Goal: Task Accomplishment & Management: Manage account settings

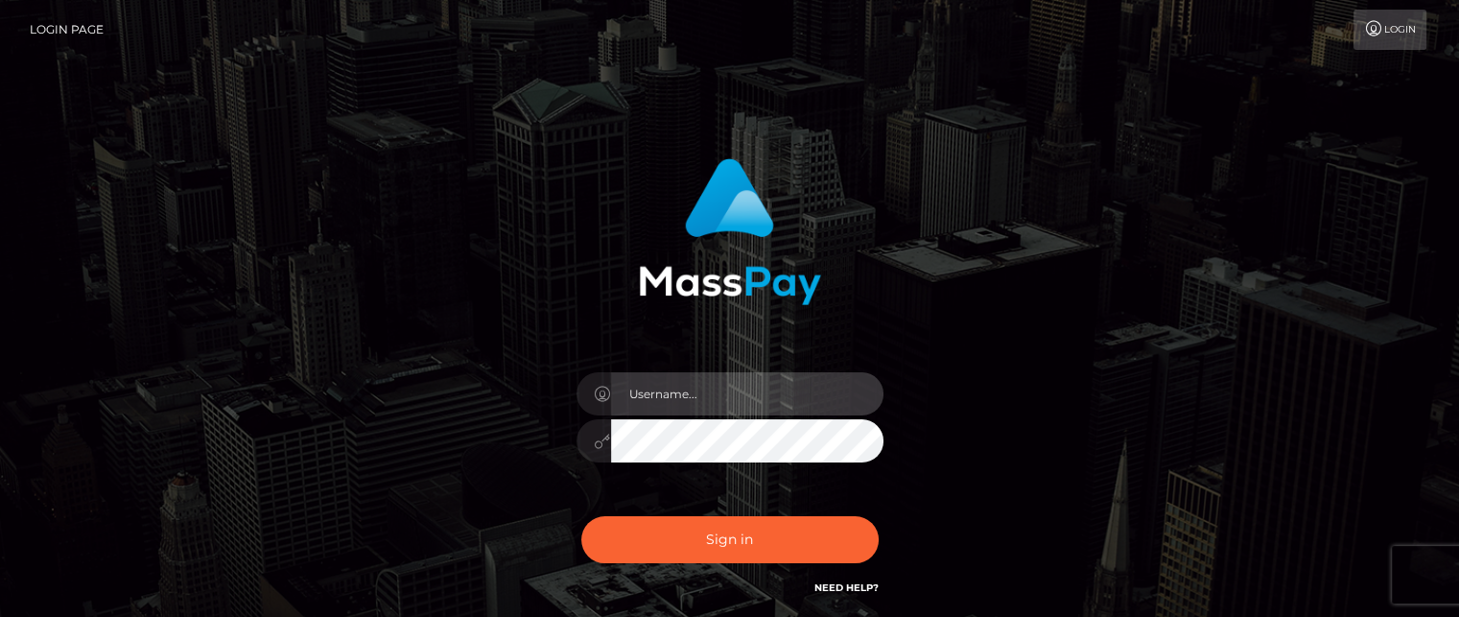
click at [650, 405] on input "text" at bounding box center [747, 393] width 272 height 43
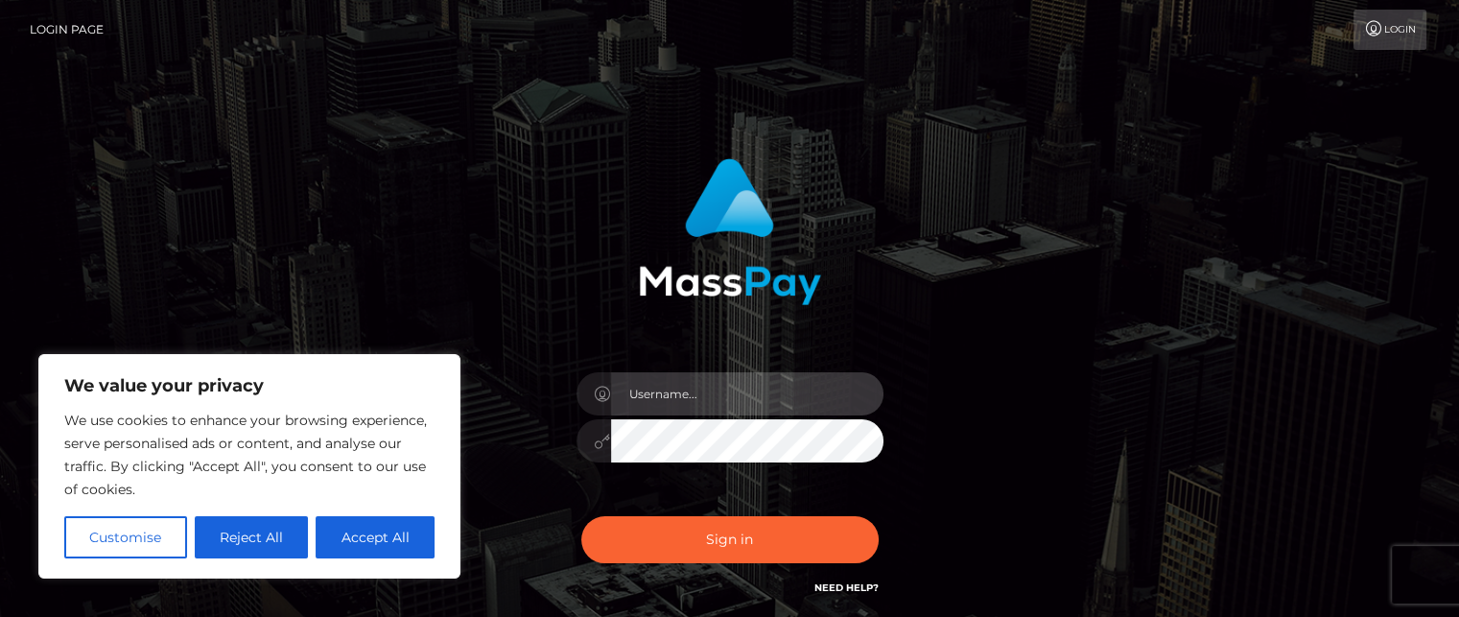
type input "[EMAIL_ADDRESS][DOMAIN_NAME]"
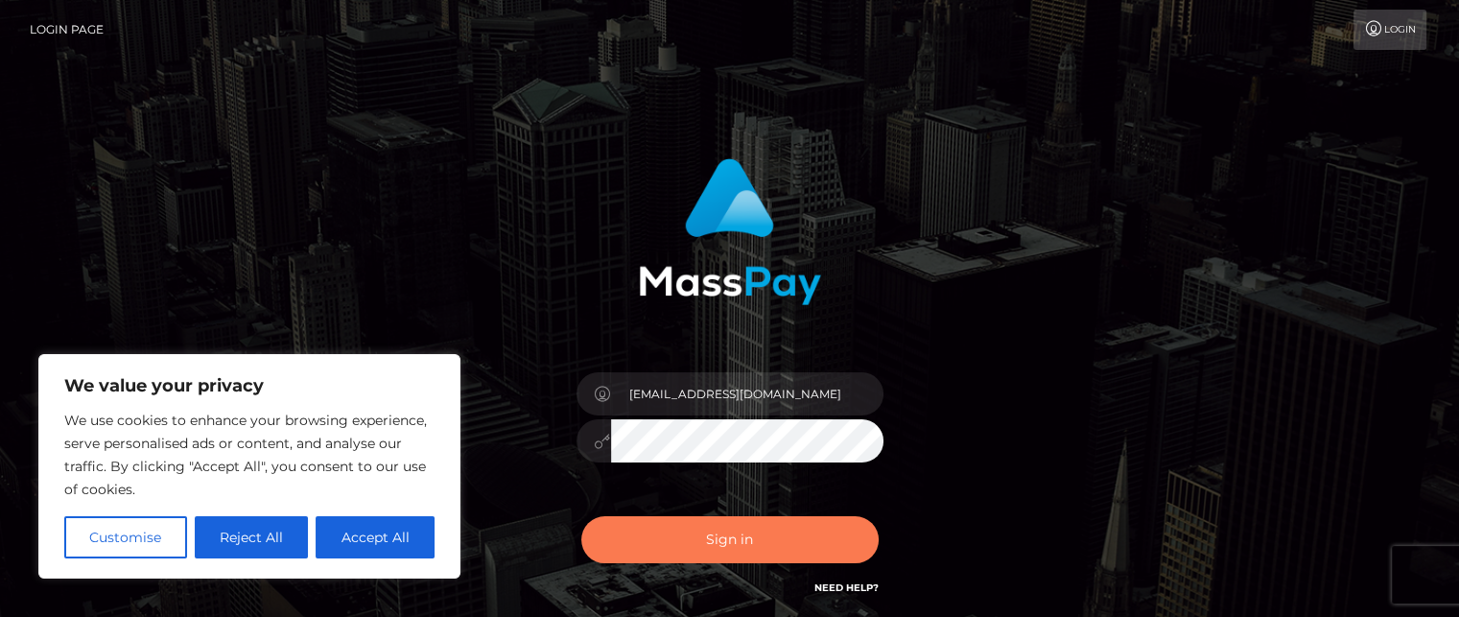
click at [703, 559] on button "Sign in" at bounding box center [729, 539] width 297 height 47
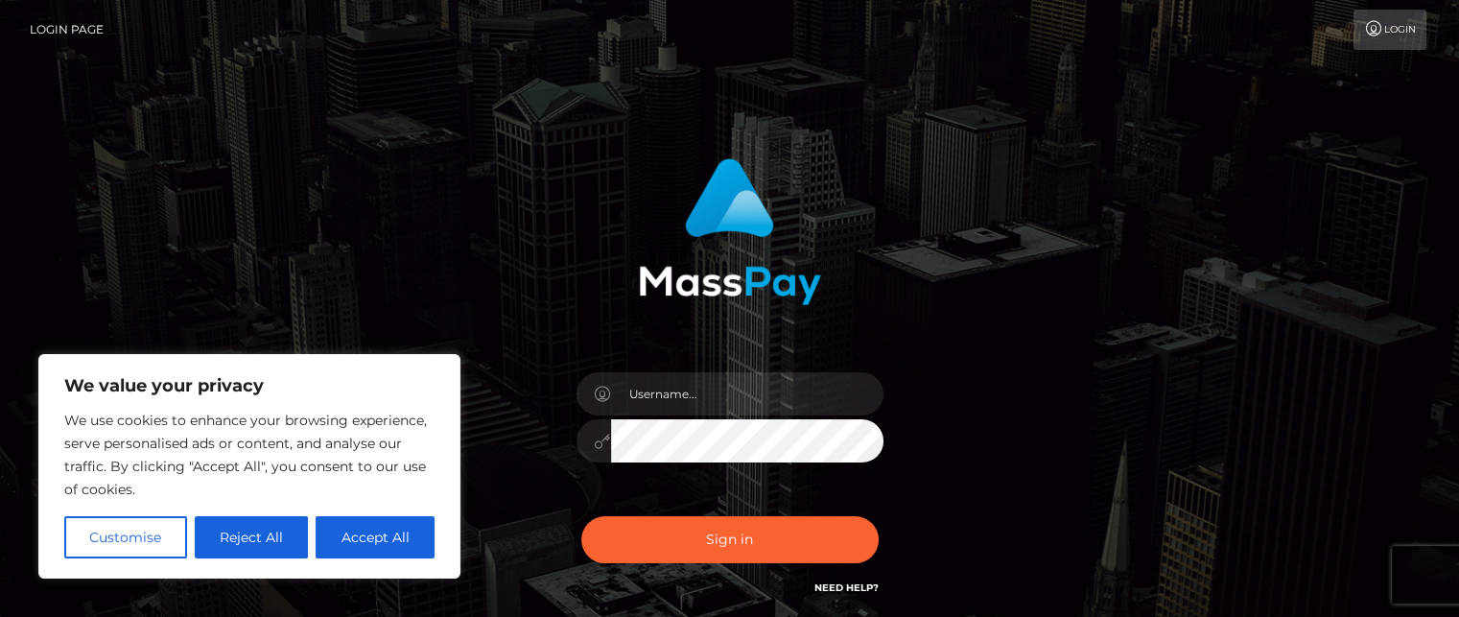
click at [1366, 30] on icon at bounding box center [1374, 28] width 20 height 15
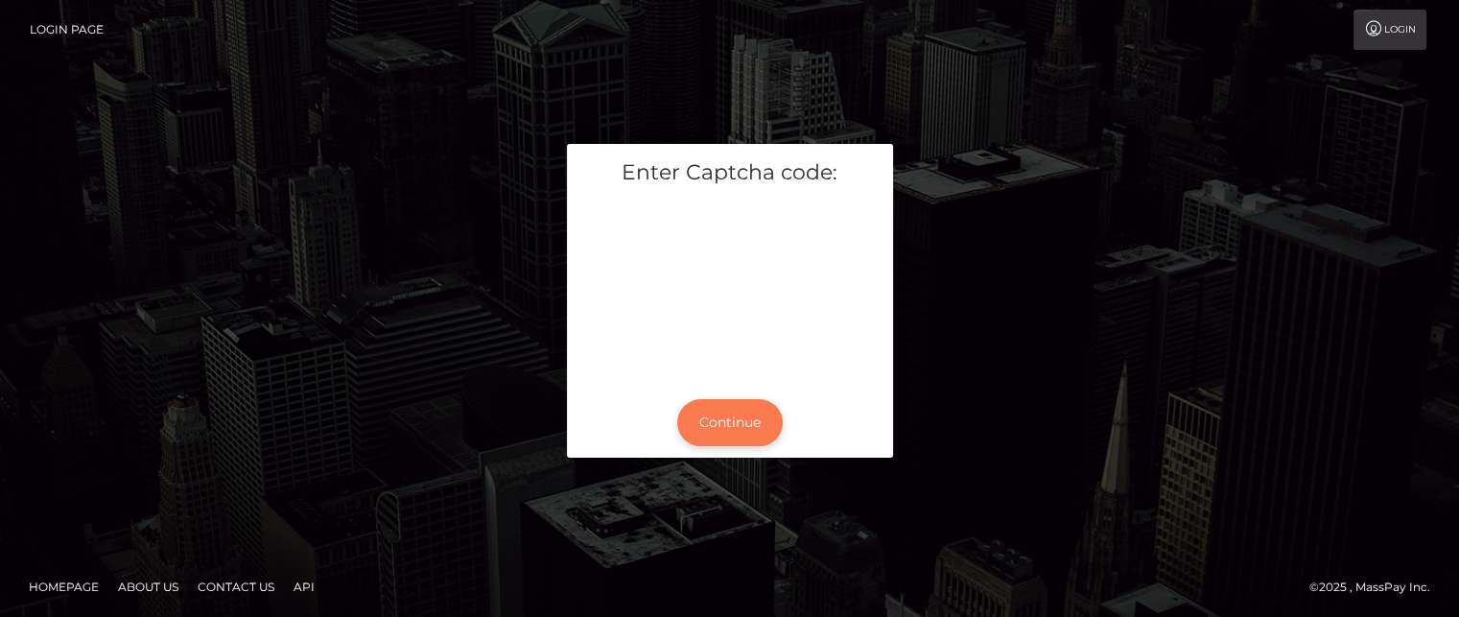
click at [754, 429] on button "Continue" at bounding box center [730, 422] width 106 height 47
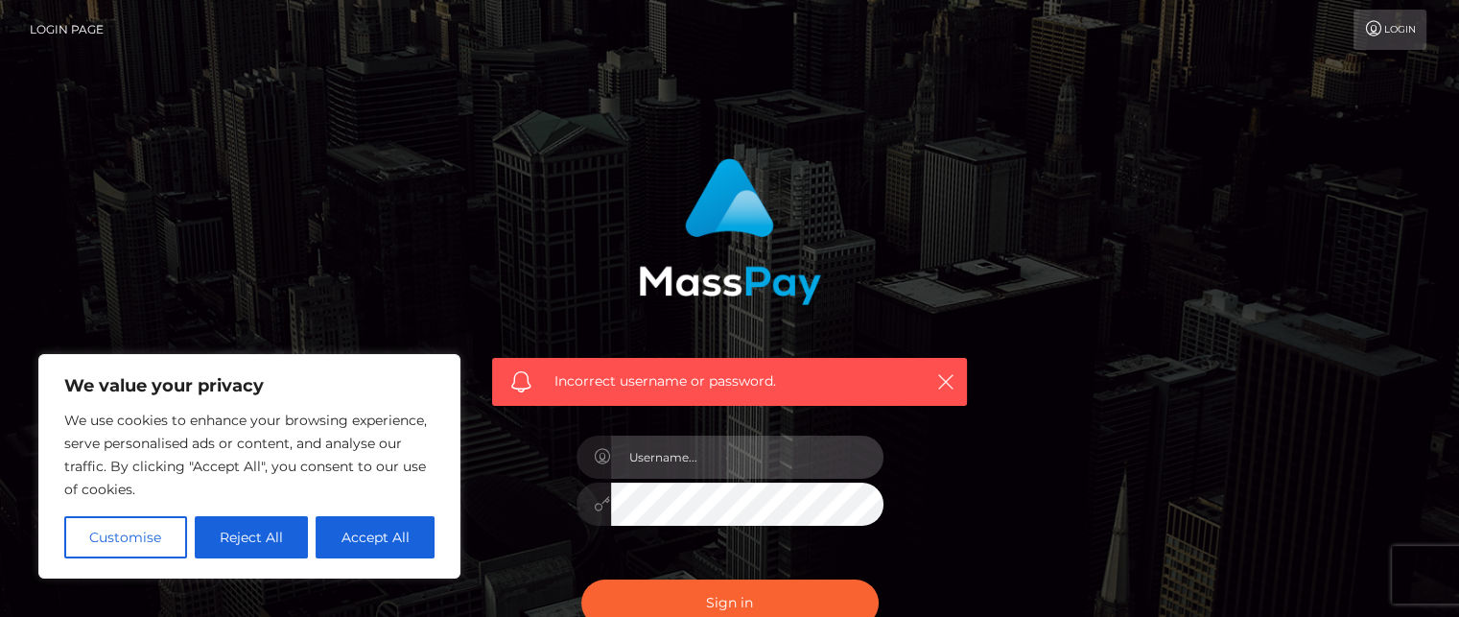
click at [701, 457] on input "text" at bounding box center [747, 457] width 272 height 43
type input "[EMAIL_ADDRESS][DOMAIN_NAME]"
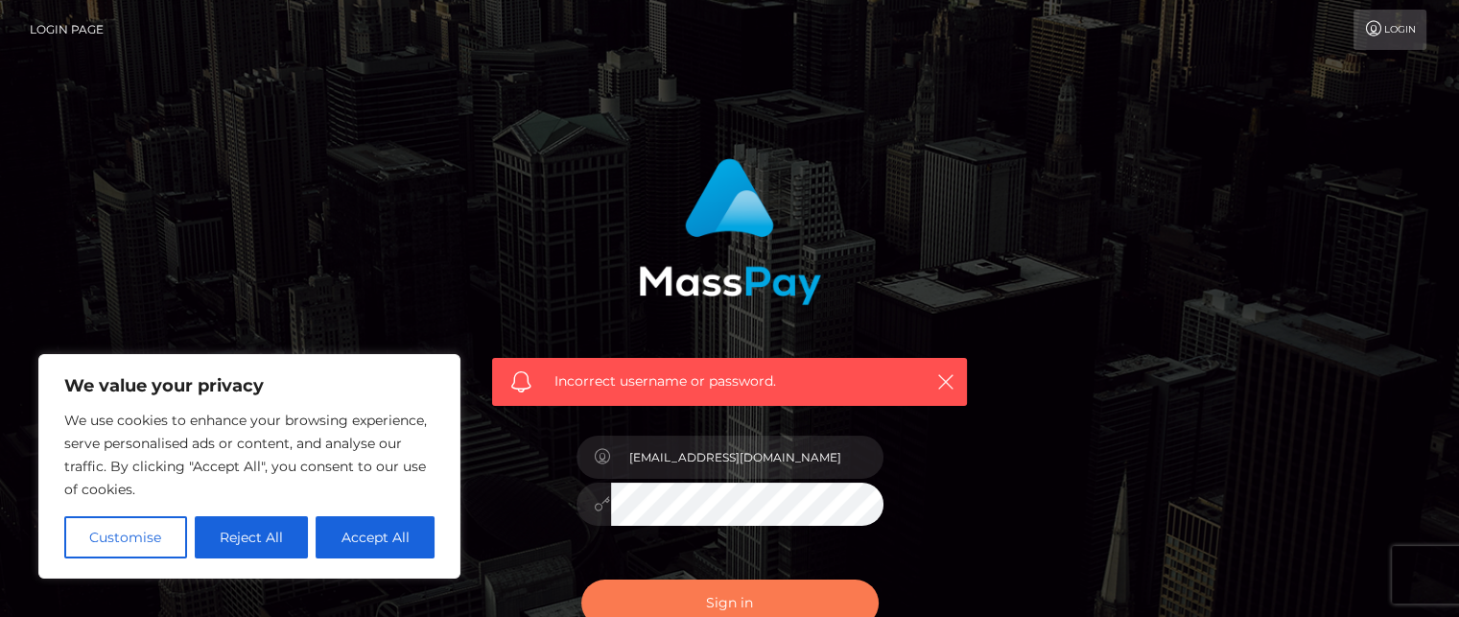
click at [702, 602] on button "Sign in" at bounding box center [729, 603] width 297 height 47
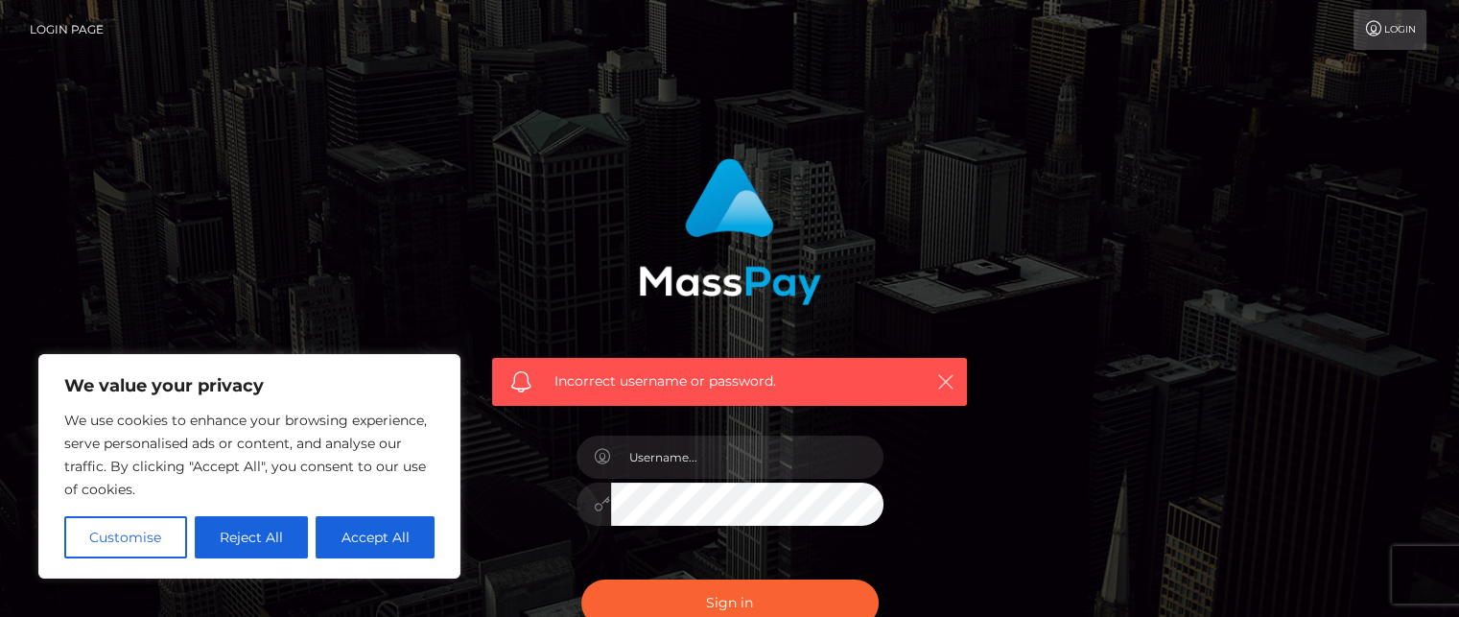
click at [940, 382] on icon "button" at bounding box center [945, 381] width 19 height 19
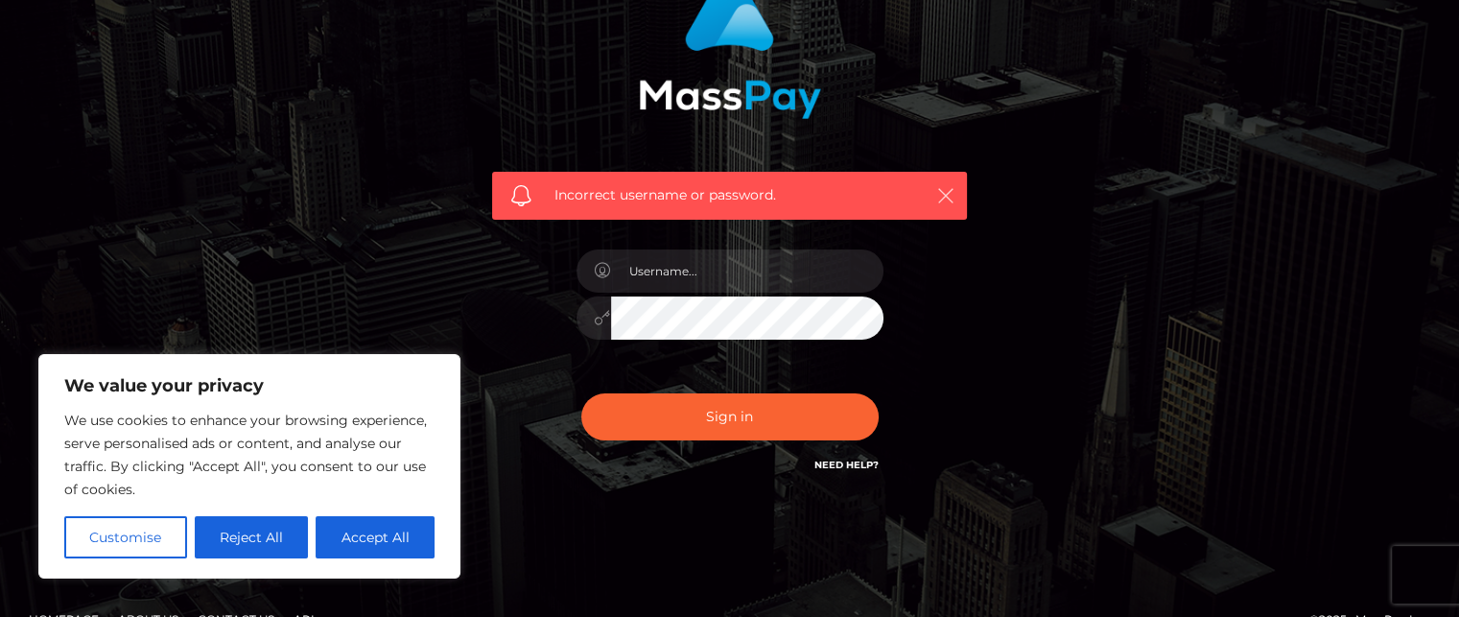
scroll to position [222, 0]
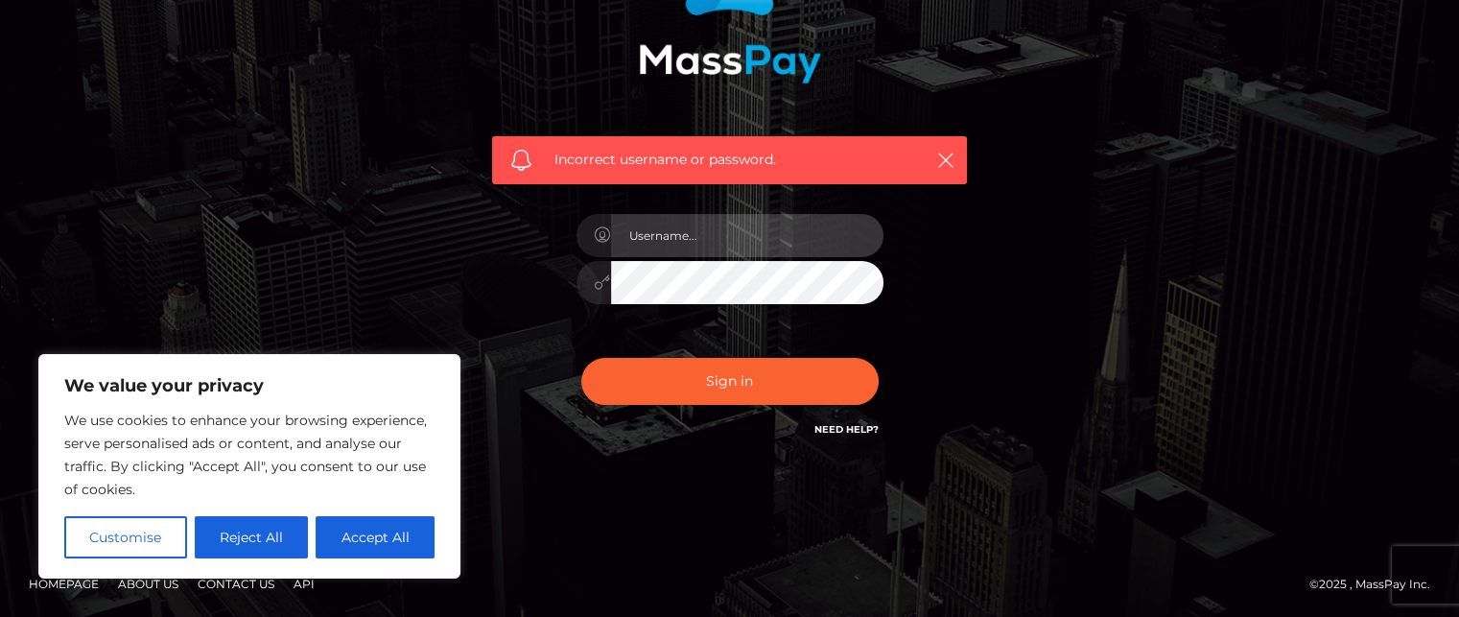
click at [726, 234] on input "text" at bounding box center [747, 235] width 272 height 43
type input "[EMAIL_ADDRESS][DOMAIN_NAME]"
